Goal: Obtain resource: Download file/media

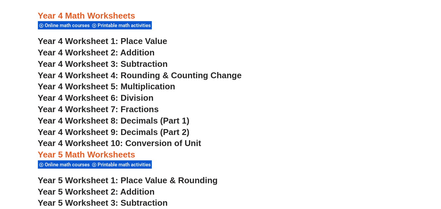
scroll to position [1193, 0]
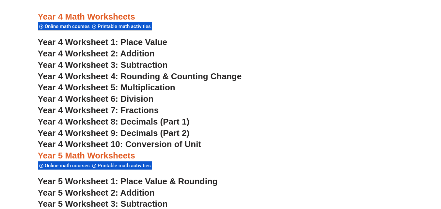
click at [124, 52] on span "Year 4 Worksheet 2: Addition" at bounding box center [96, 54] width 117 height 10
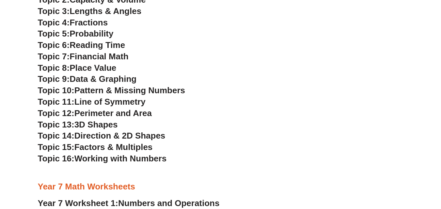
scroll to position [1782, 0]
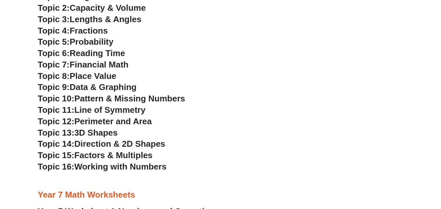
click at [82, 66] on span "Financial Math" at bounding box center [99, 65] width 59 height 10
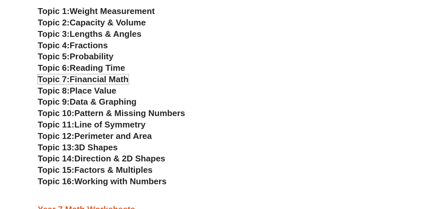
scroll to position [1767, 0]
click at [89, 158] on span "Direction & 2D Shapes" at bounding box center [119, 159] width 91 height 10
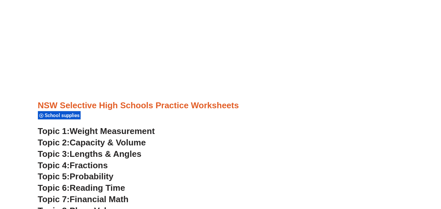
scroll to position [1644, 0]
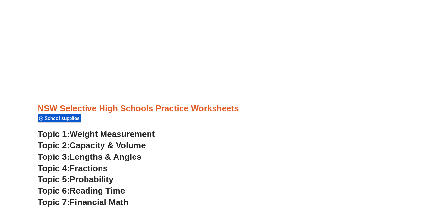
click at [89, 132] on span "Weight Measurement" at bounding box center [112, 134] width 85 height 10
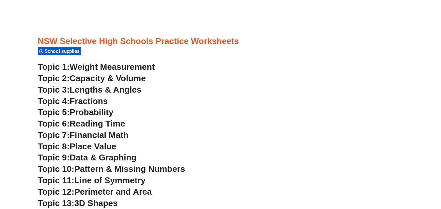
scroll to position [1711, 0]
click at [97, 136] on span "Financial Math" at bounding box center [99, 135] width 59 height 10
click at [84, 126] on span "Reading Time" at bounding box center [98, 124] width 56 height 10
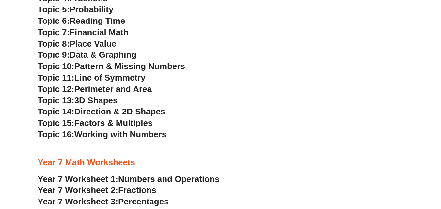
scroll to position [1814, 0]
click at [93, 89] on span "Perimeter and Area" at bounding box center [112, 89] width 77 height 10
click at [107, 134] on span "Working with Numbers" at bounding box center [120, 134] width 92 height 10
click at [129, 111] on span "Direction & 2D Shapes" at bounding box center [119, 111] width 91 height 10
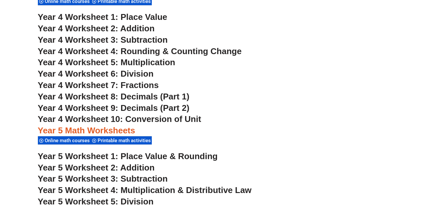
scroll to position [1193, 0]
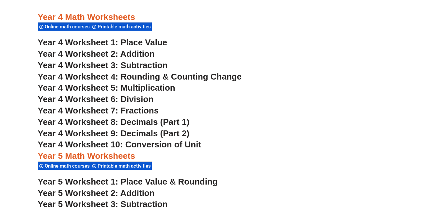
click at [103, 142] on span "Year 4 Worksheet 10: Conversion of Unit" at bounding box center [120, 145] width 164 height 10
click at [135, 79] on span "Year 4 Worksheet 4: Rounding & Counting Change" at bounding box center [140, 77] width 204 height 10
